Goal: Communication & Community: Answer question/provide support

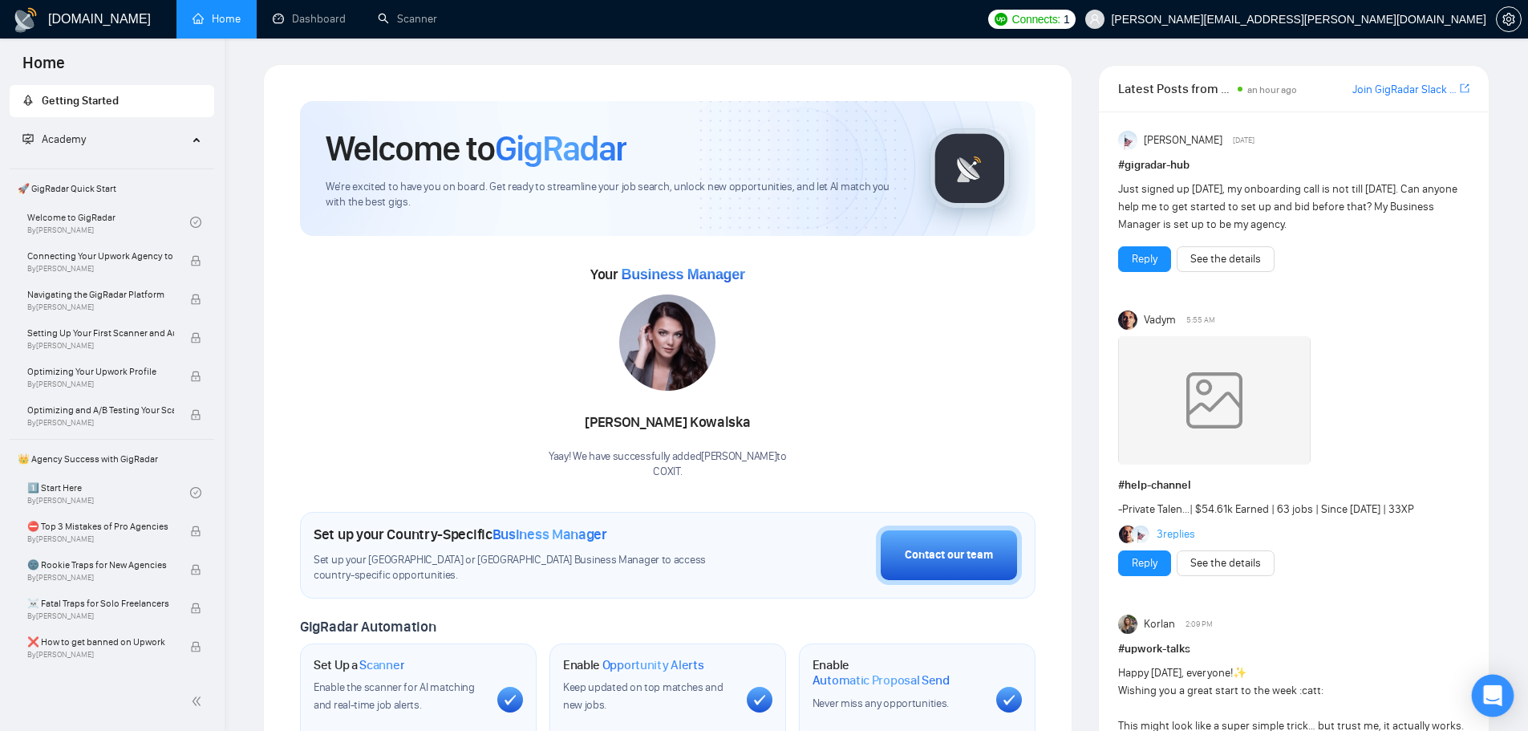
click at [1483, 698] on div "Open Intercom Messenger" at bounding box center [1493, 695] width 43 height 43
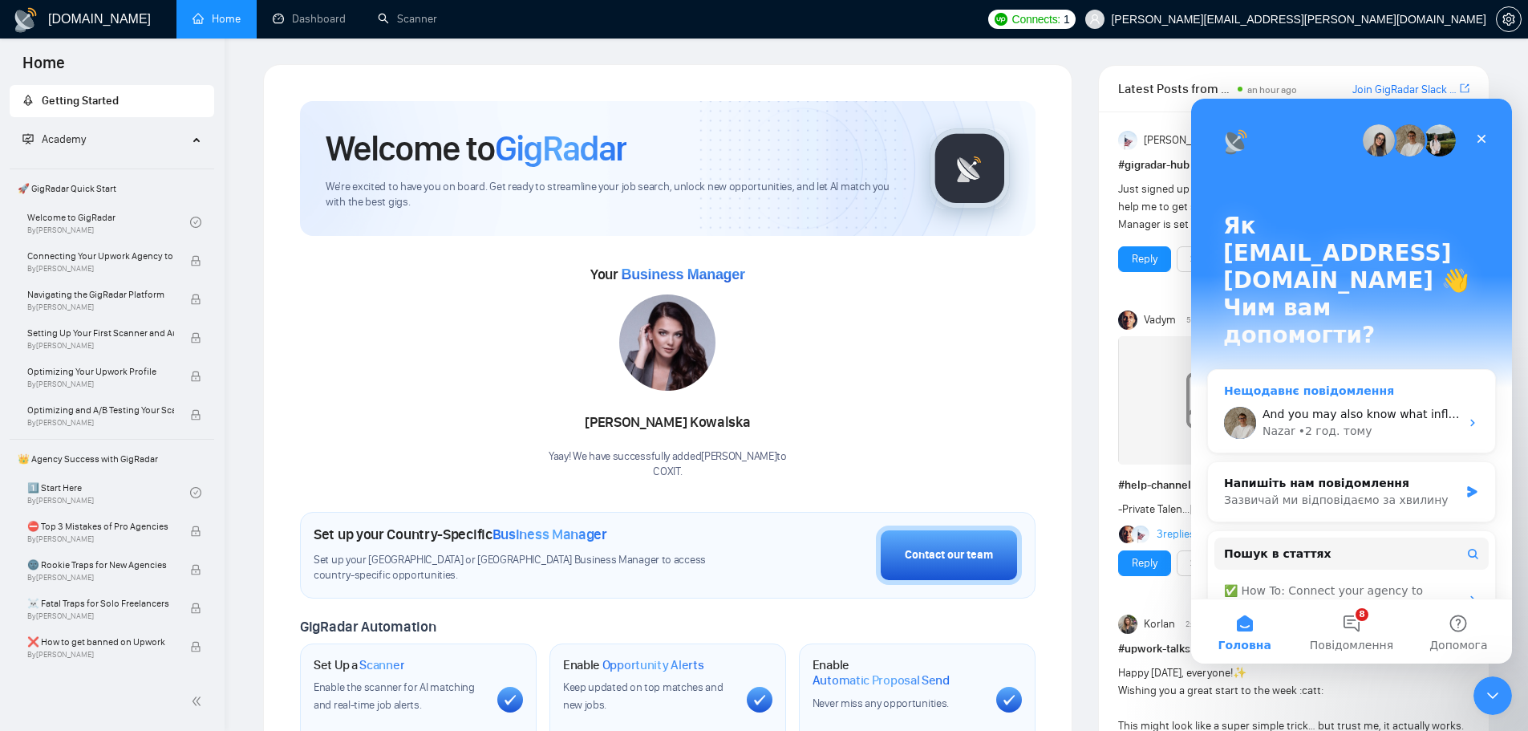
click at [1385, 423] on div "Nazar • 2 год. тому" at bounding box center [1360, 431] width 197 height 17
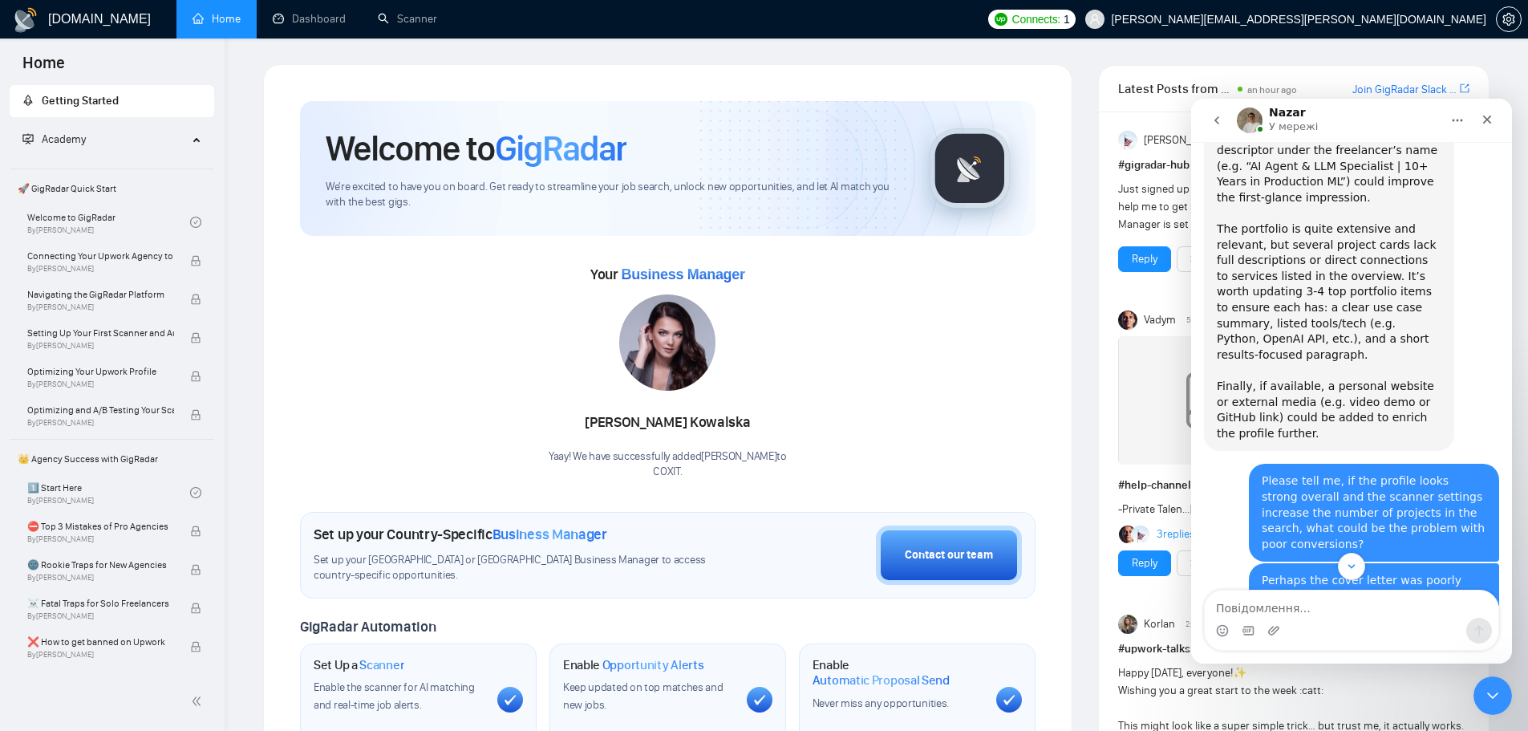
scroll to position [6161, 0]
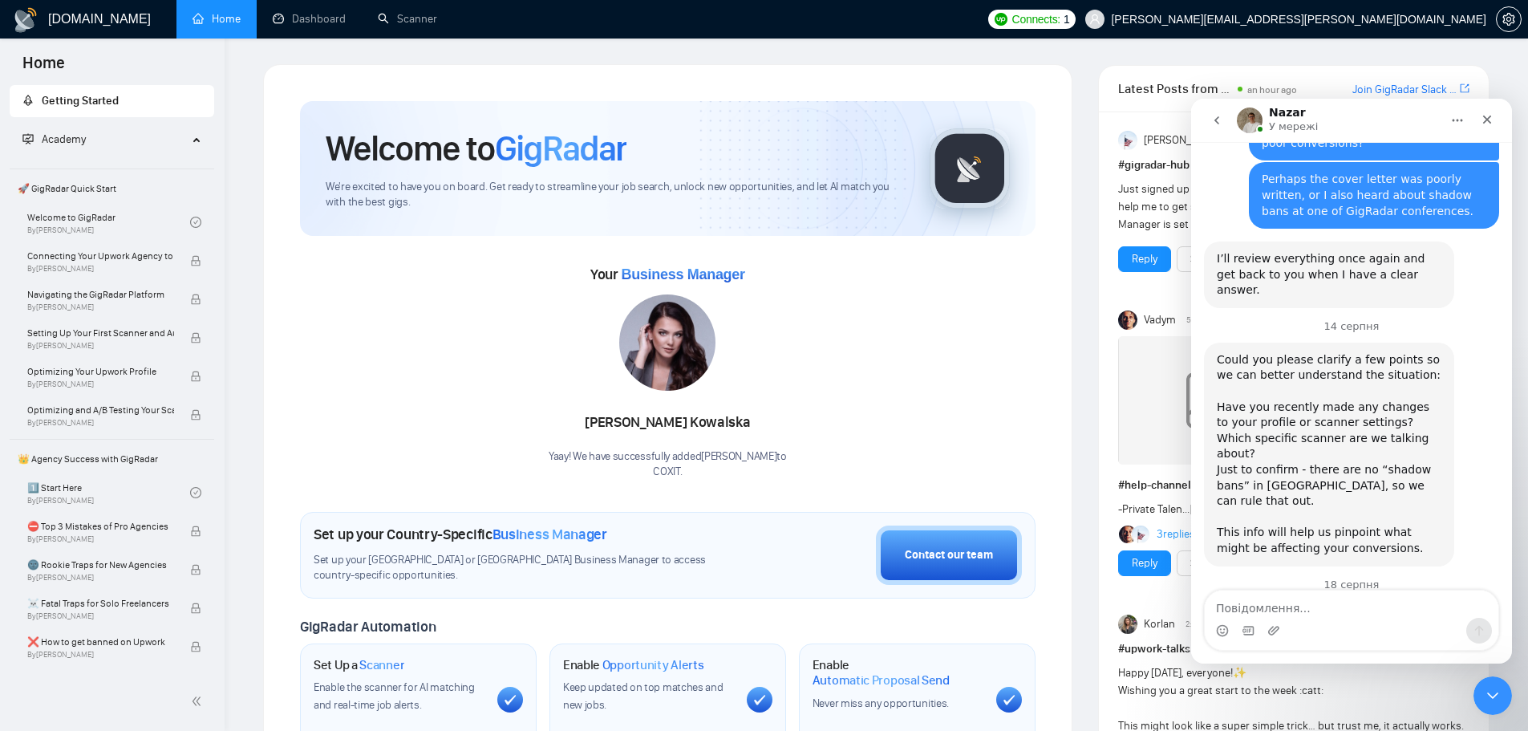
click at [1220, 124] on icon "go back" at bounding box center [1216, 120] width 13 height 13
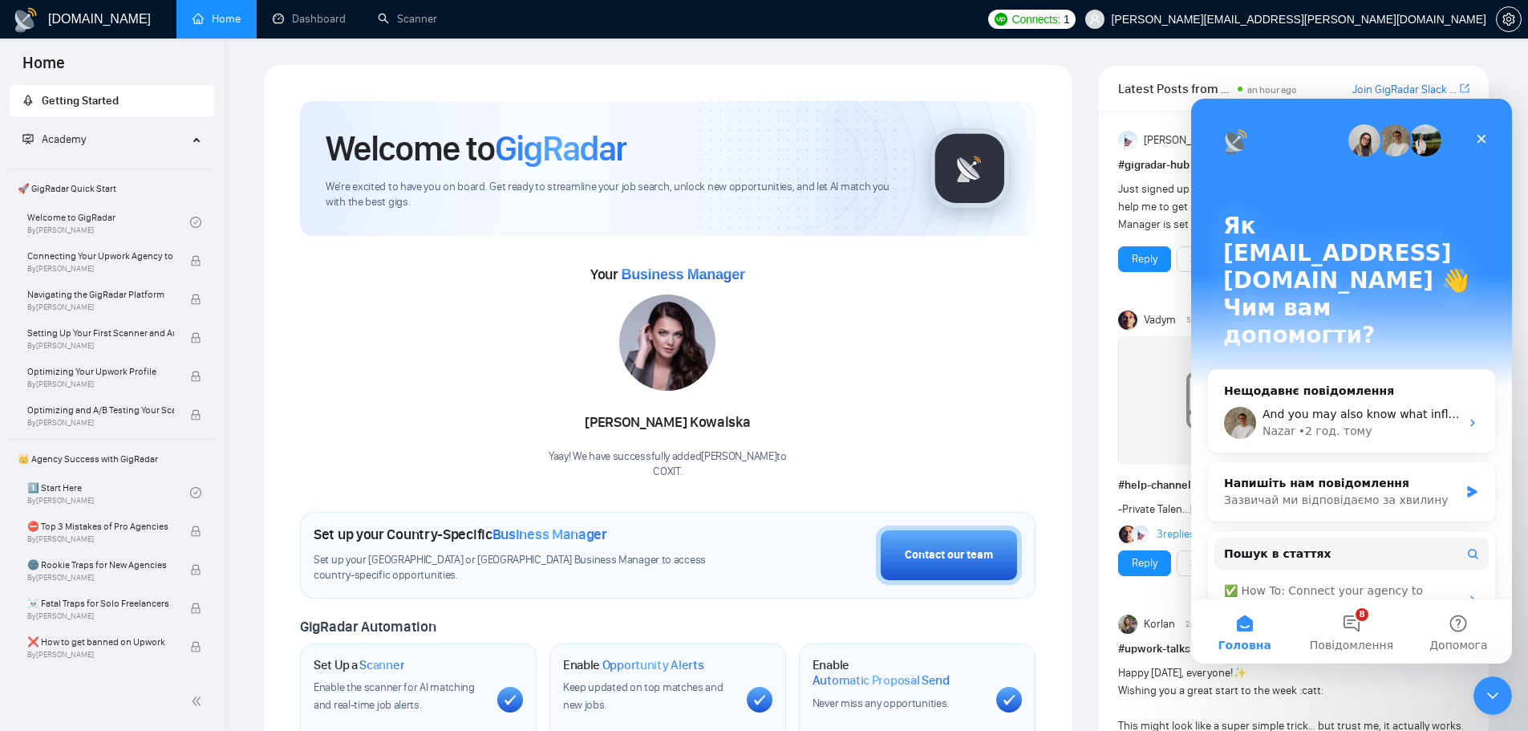
scroll to position [0, 0]
click at [1383, 423] on div "Nazar • 2 год. тому" at bounding box center [1360, 431] width 197 height 17
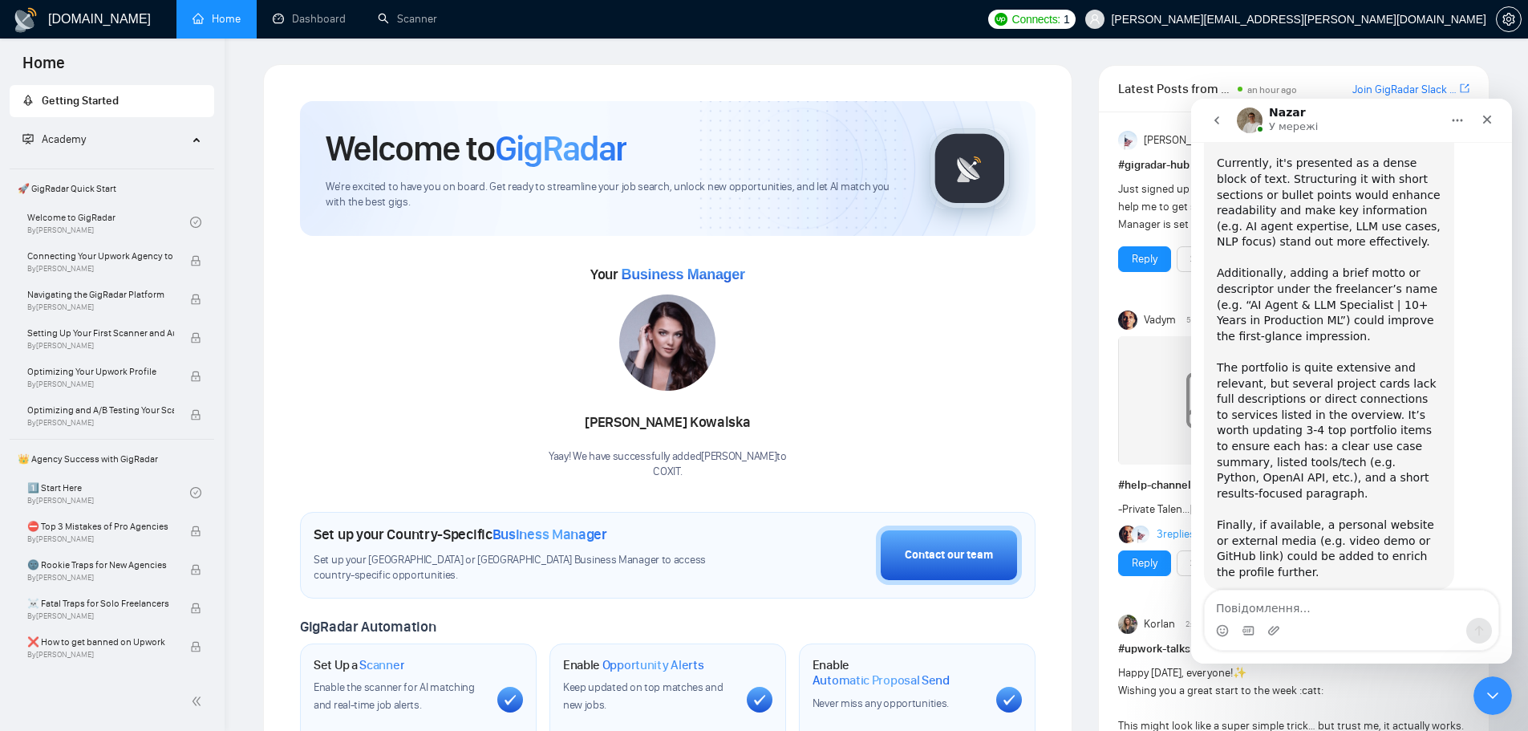
scroll to position [6161, 0]
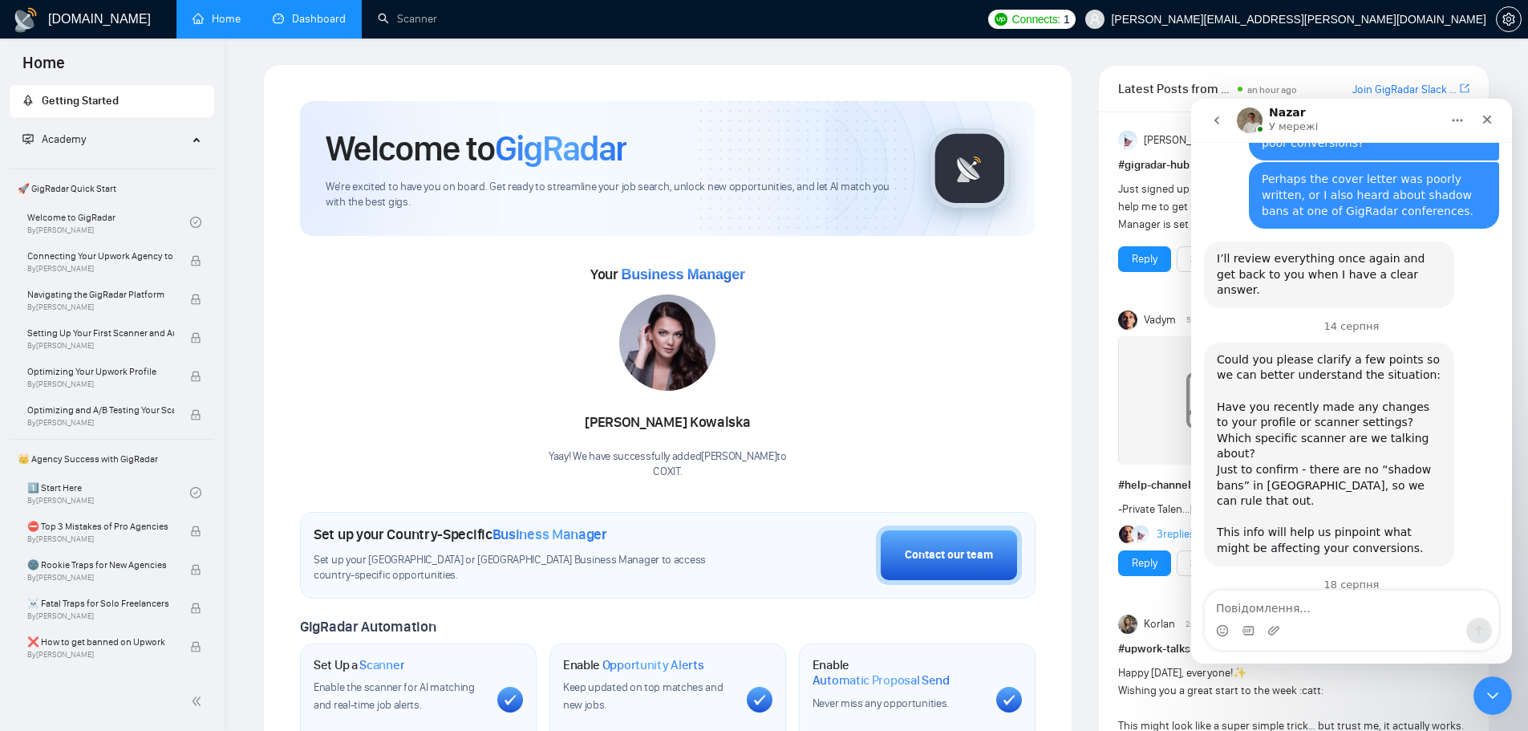
click at [325, 26] on link "Dashboard" at bounding box center [309, 19] width 73 height 14
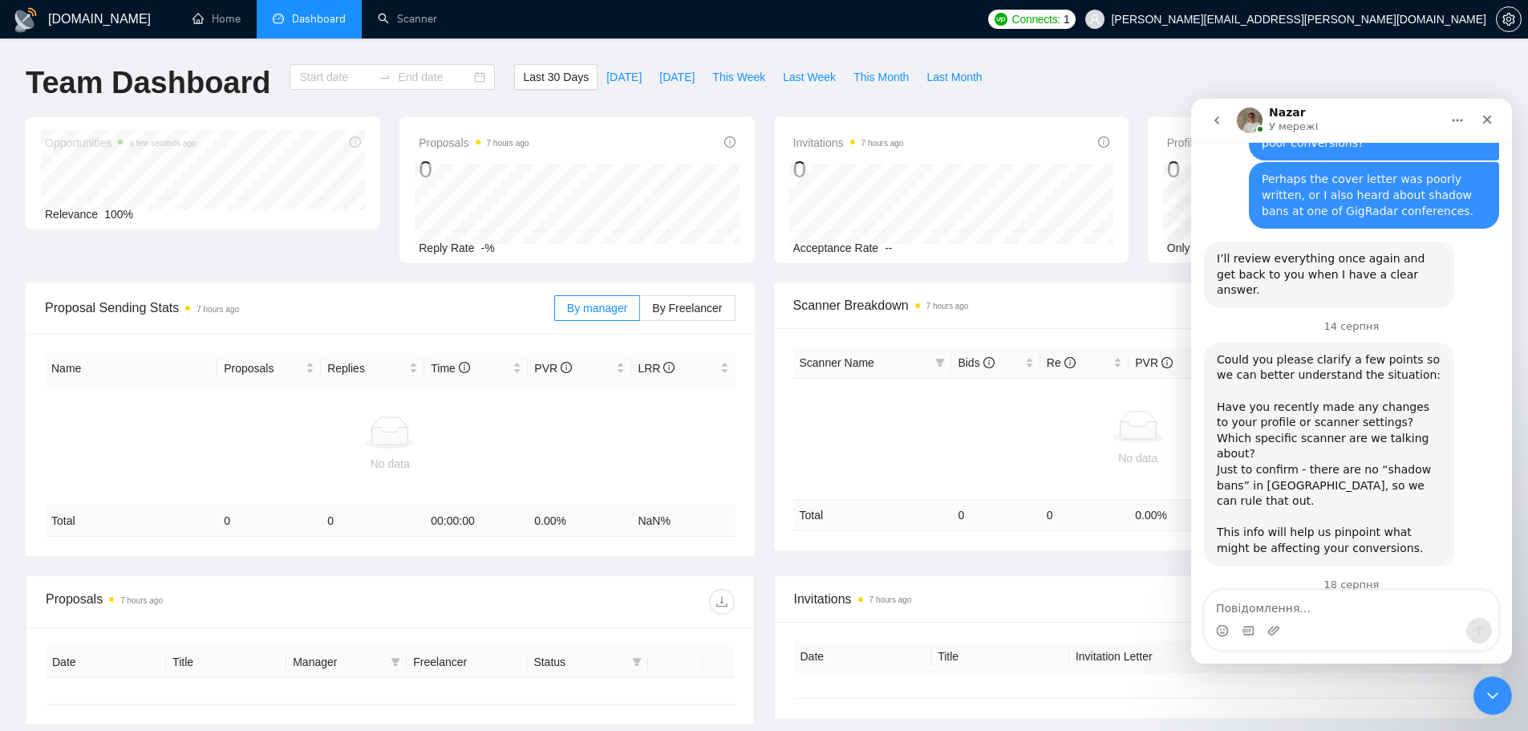
type input "[DATE]"
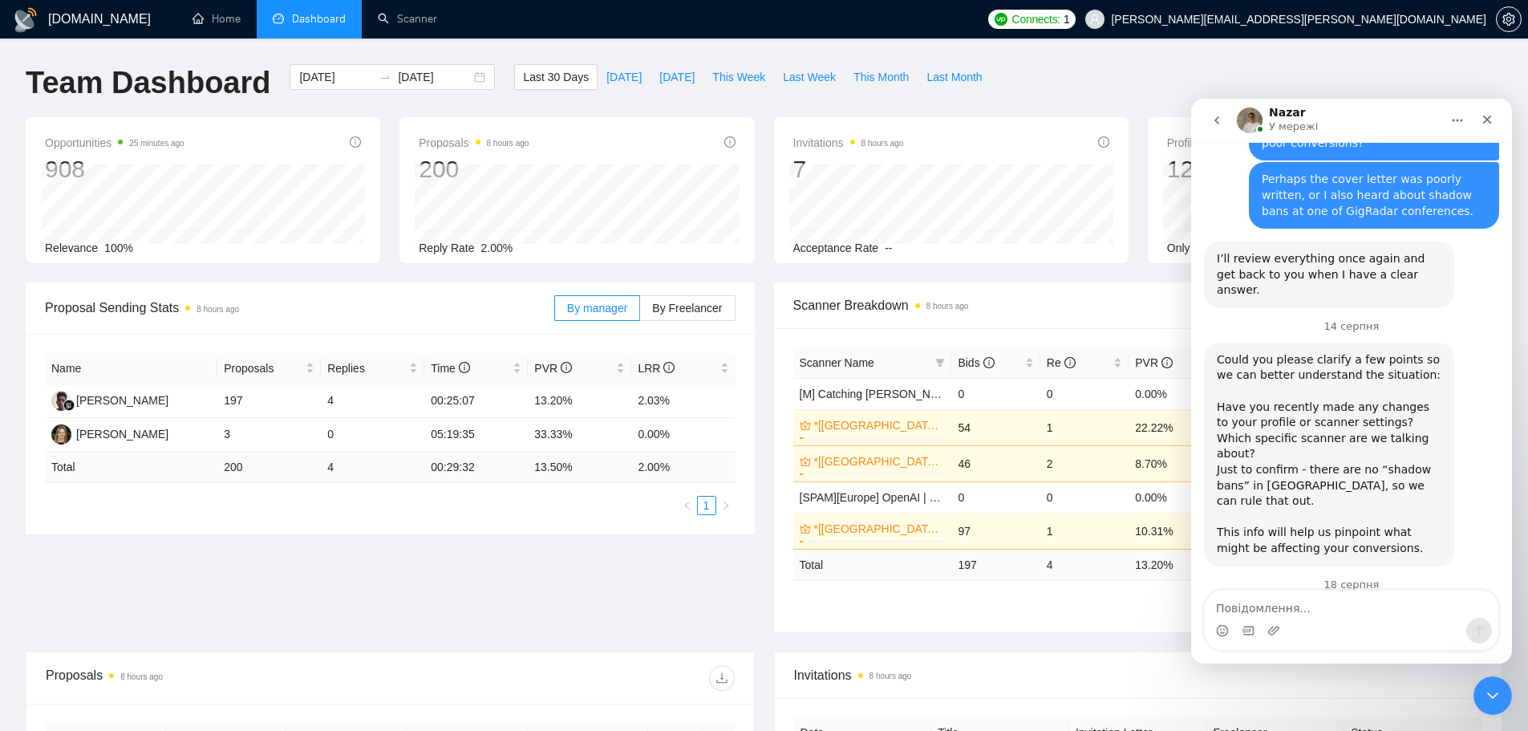
scroll to position [6208, 0]
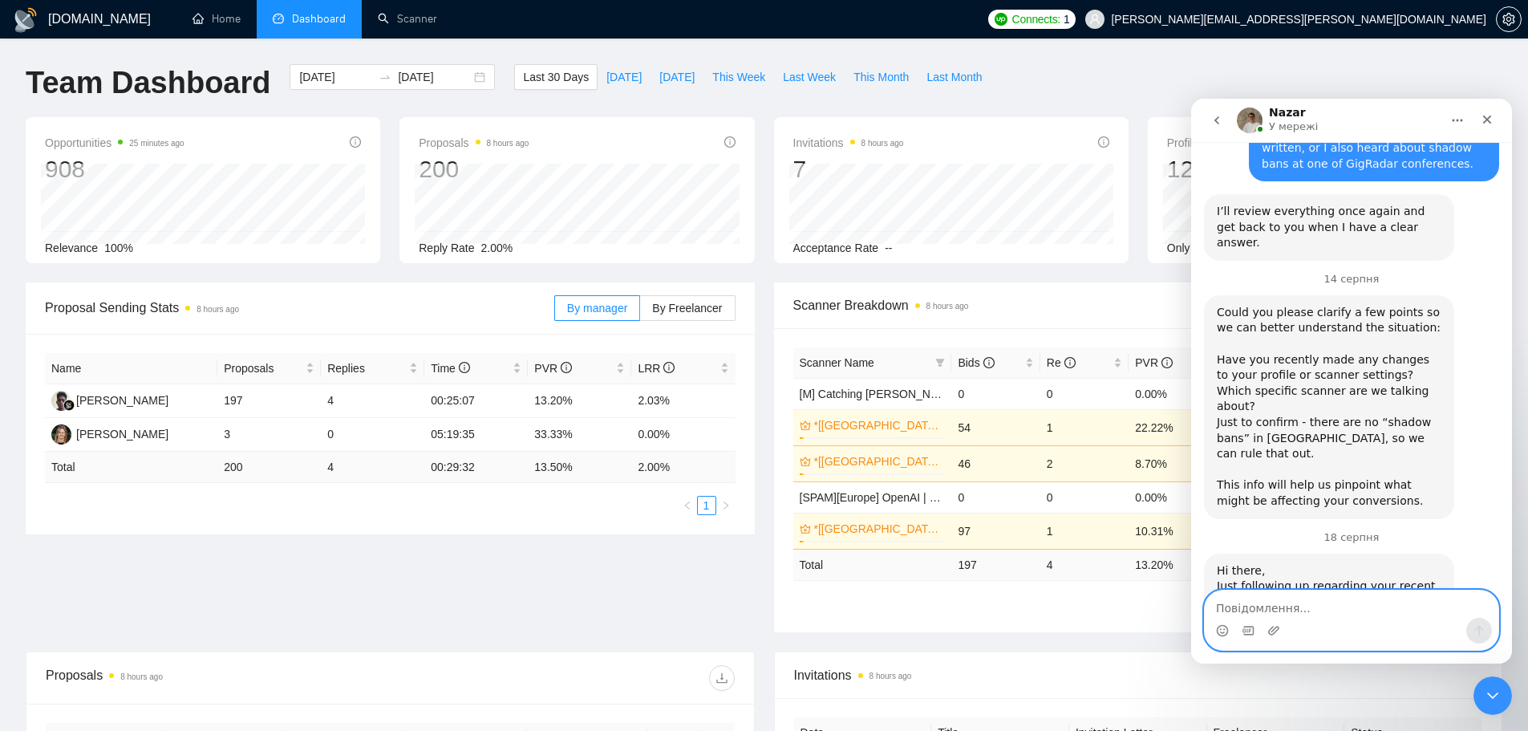
click at [1276, 605] on textarea "Повідомлення..." at bounding box center [1352, 603] width 294 height 27
type textarea "Thank you!"
click at [1484, 635] on icon "Надіслати повідомлення…" at bounding box center [1478, 630] width 13 height 13
